Goal: Task Accomplishment & Management: Manage account settings

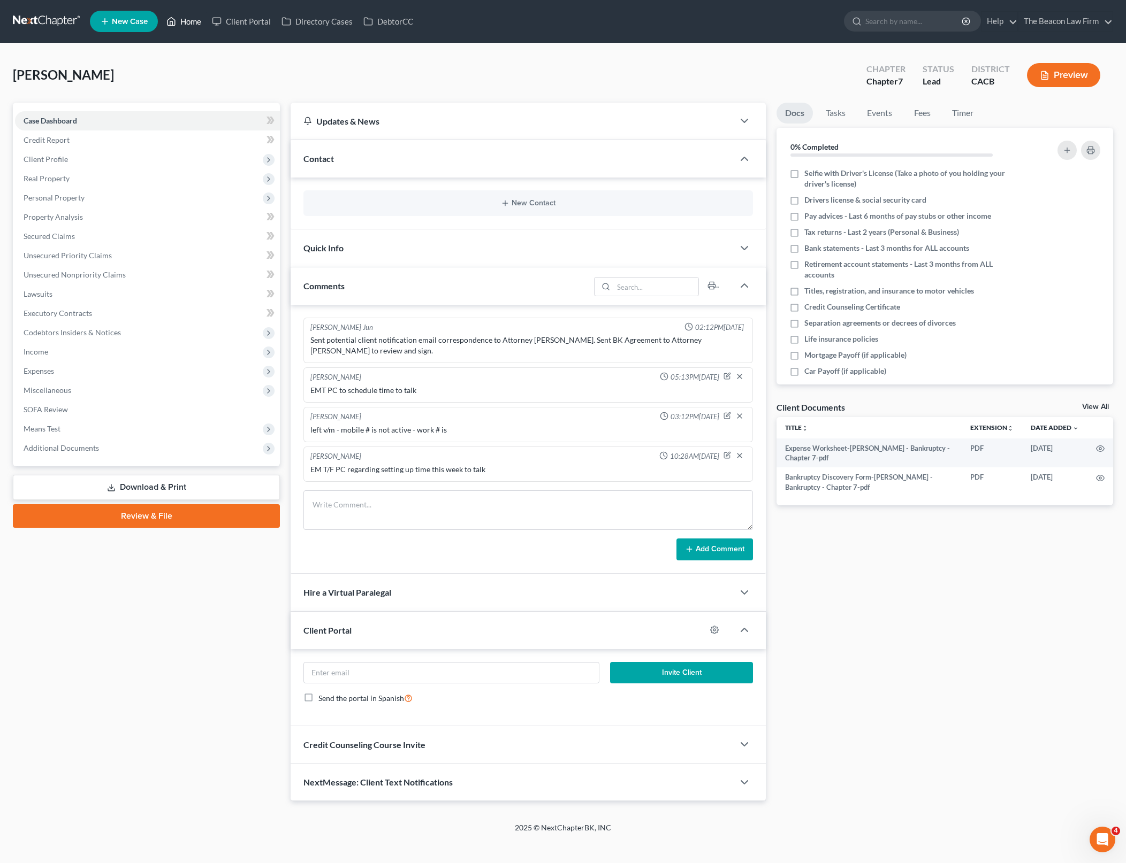
scroll to position [2, 0]
click at [192, 24] on link "Home" at bounding box center [183, 21] width 45 height 19
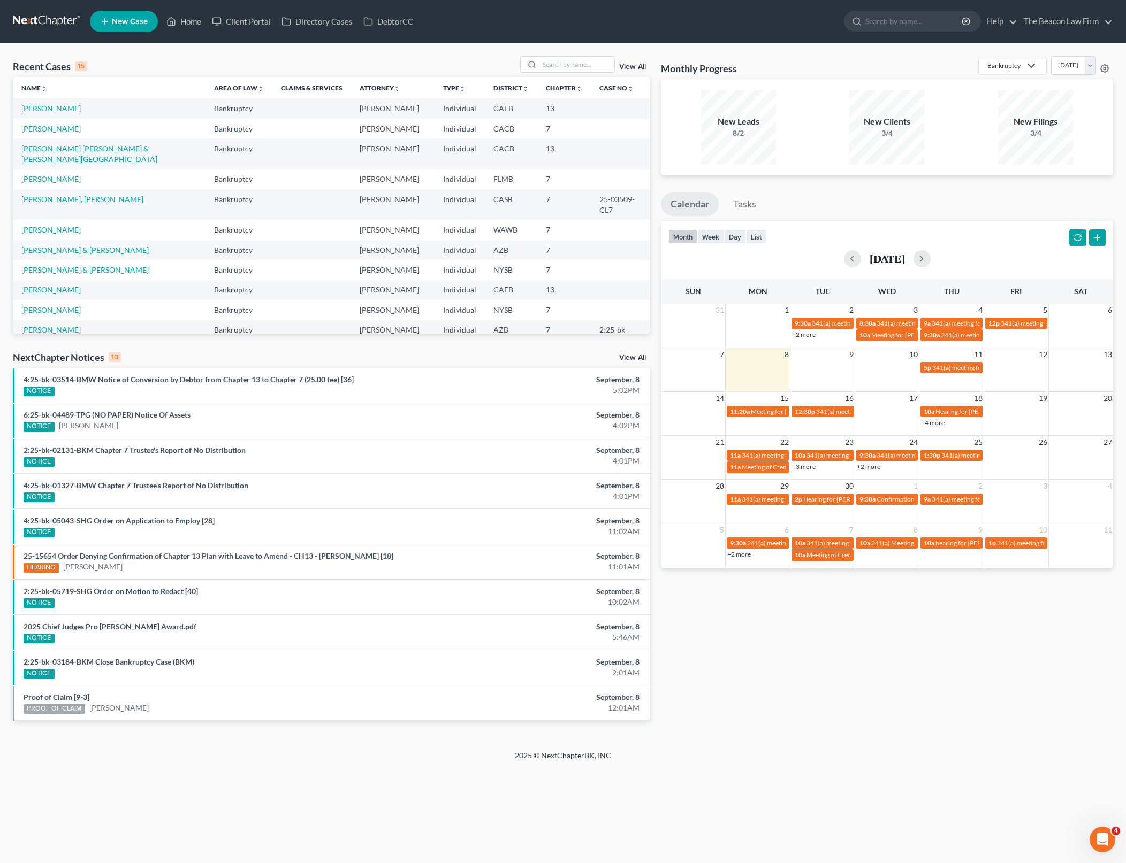
click at [66, 131] on td "[PERSON_NAME]" at bounding box center [109, 129] width 193 height 20
click at [56, 128] on link "[PERSON_NAME]" at bounding box center [50, 128] width 59 height 9
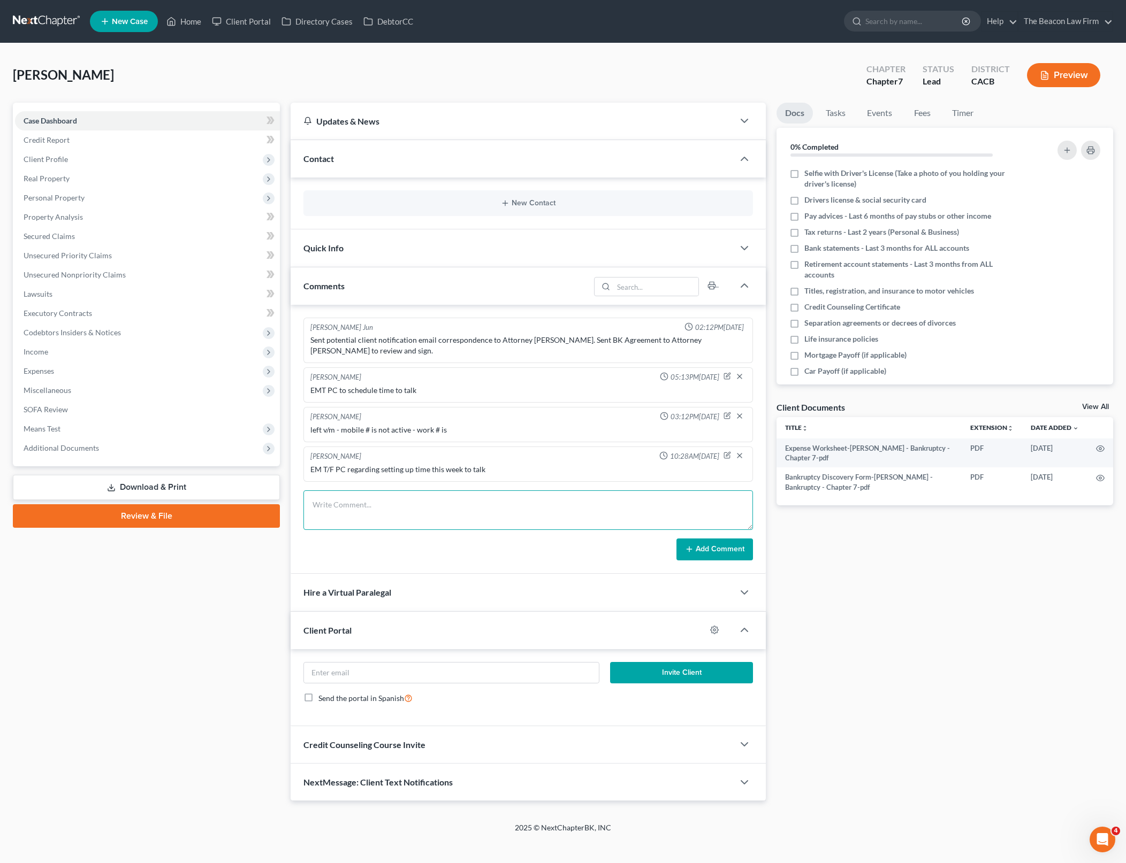
click at [611, 498] on textarea at bounding box center [527, 511] width 449 height 40
type textarea "EMT PC f/u again"
click at [740, 539] on button "Add Comment" at bounding box center [714, 550] width 76 height 22
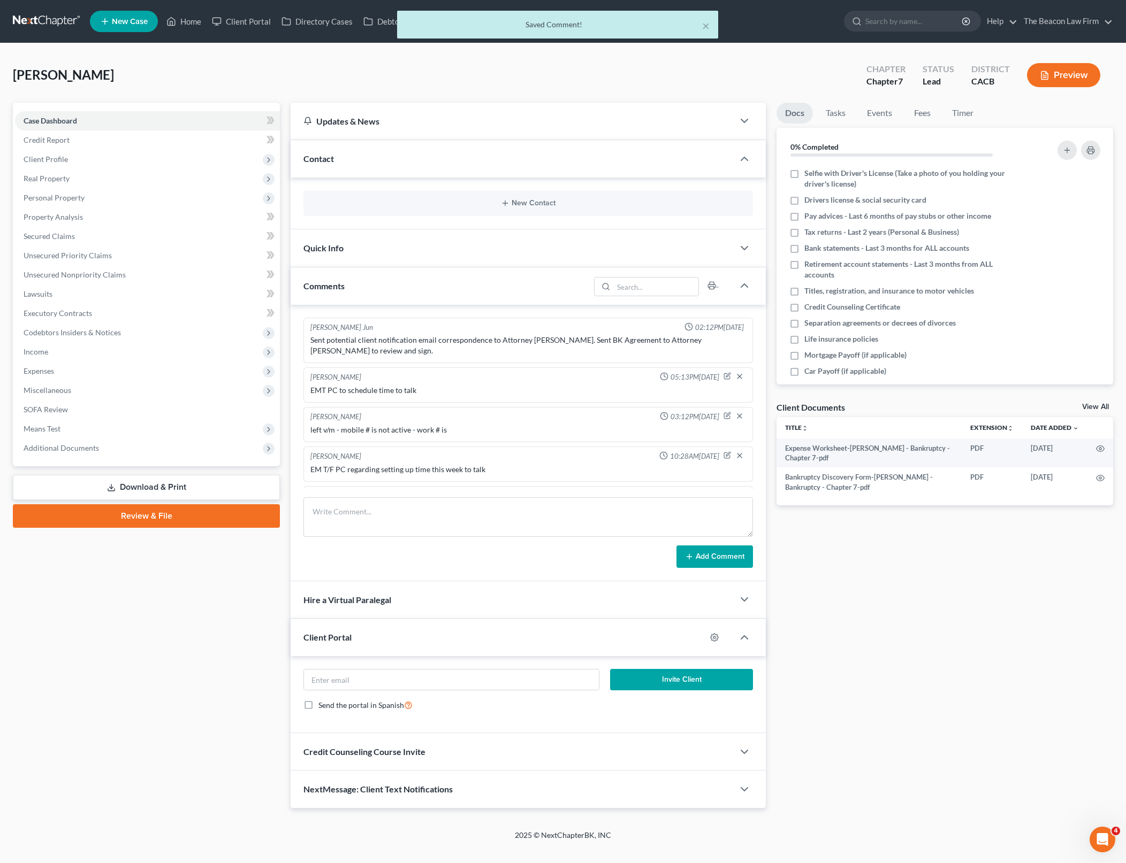
scroll to position [22, 0]
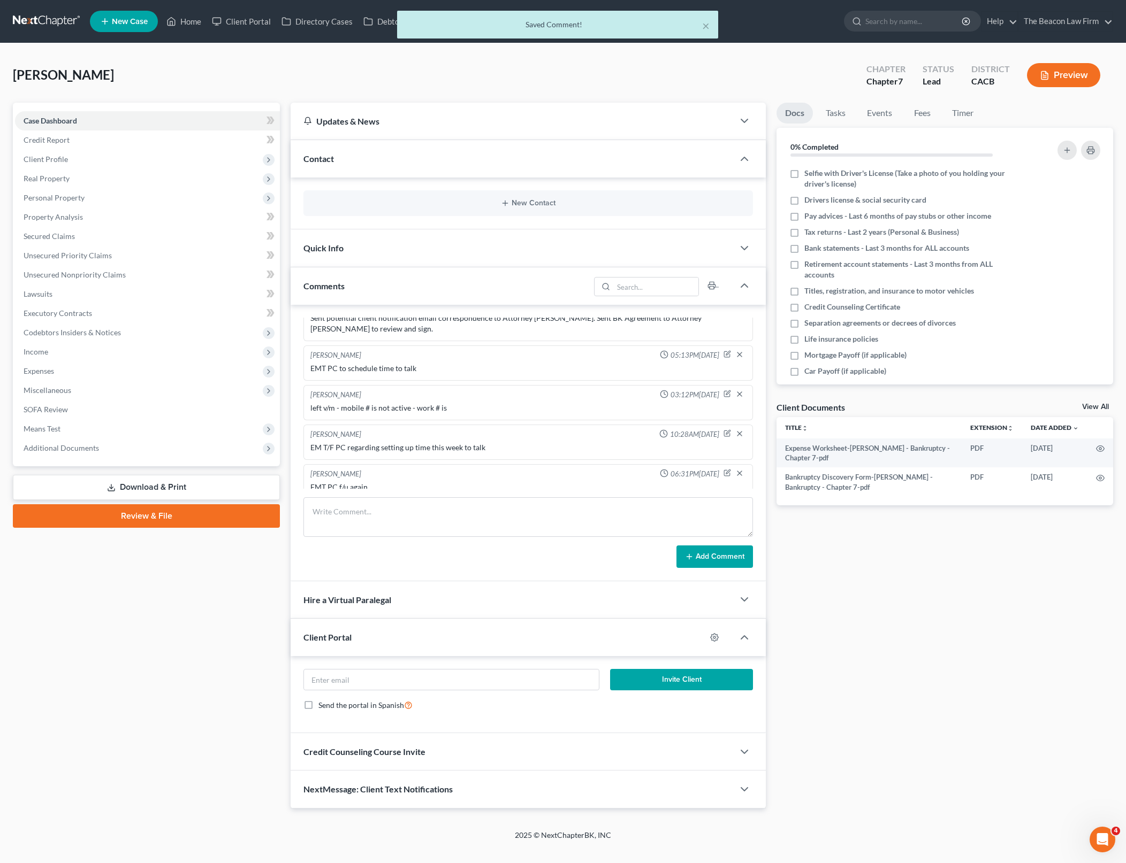
click at [182, 17] on div "× Saved Comment!" at bounding box center [558, 27] width 1126 height 33
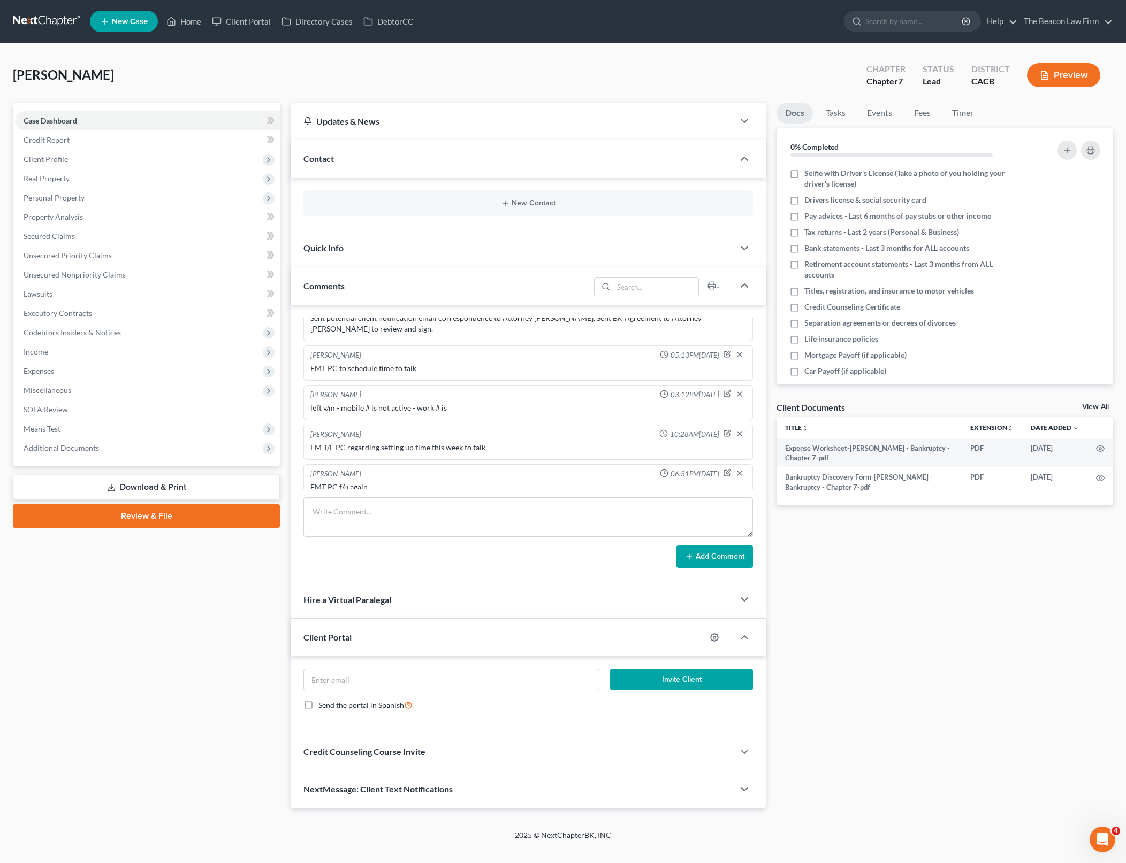
drag, startPoint x: 181, startPoint y: 680, endPoint x: 260, endPoint y: 5, distance: 679.7
click at [181, 680] on div "Case Dashboard Payments Invoices Payments Payments Credit Report Client Profile" at bounding box center [146, 456] width 278 height 706
drag, startPoint x: 192, startPoint y: 24, endPoint x: 1078, endPoint y: 128, distance: 892.5
click at [192, 24] on link "Home" at bounding box center [183, 21] width 45 height 19
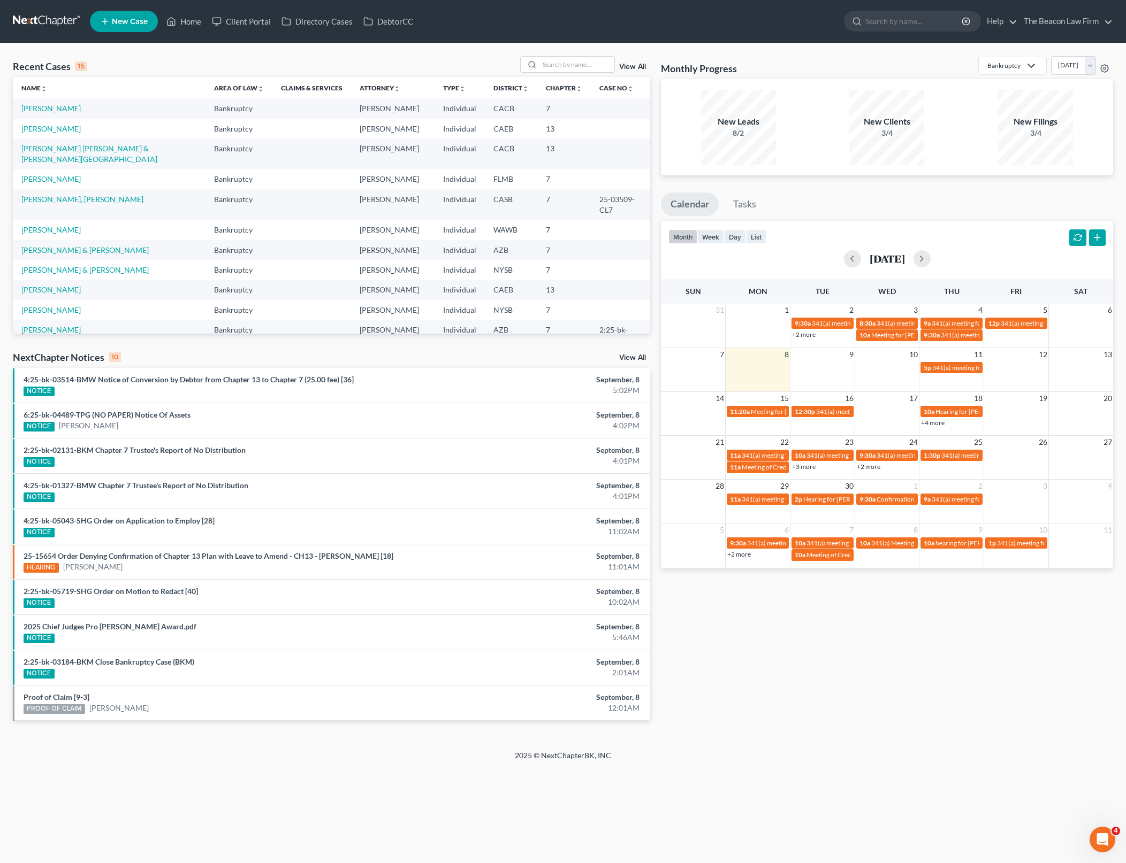
click at [250, 740] on div "Recent Cases 15 View All Name unfold_more expand_more expand_less Area of Law u…" at bounding box center [563, 396] width 1126 height 707
